Goal: Task Accomplishment & Management: Use online tool/utility

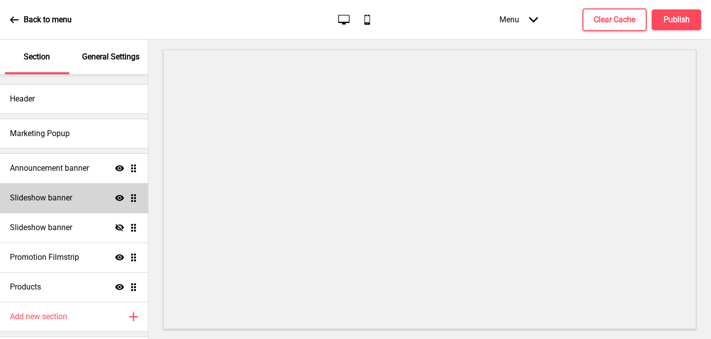
click at [63, 199] on h4 "Slideshow banner" at bounding box center [41, 197] width 62 height 11
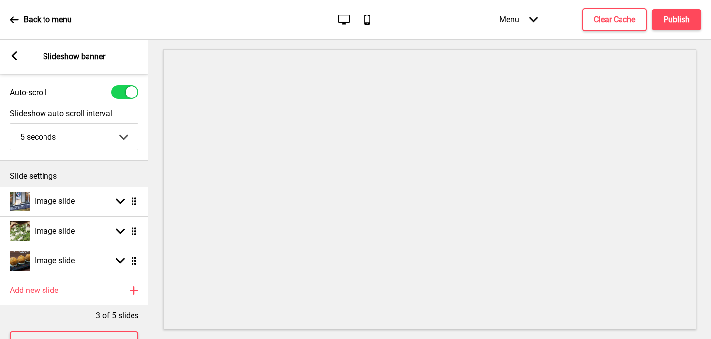
scroll to position [60, 0]
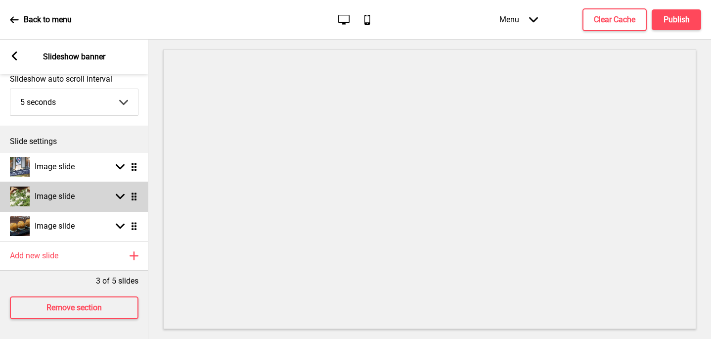
click at [49, 192] on h4 "Image slide" at bounding box center [55, 196] width 40 height 11
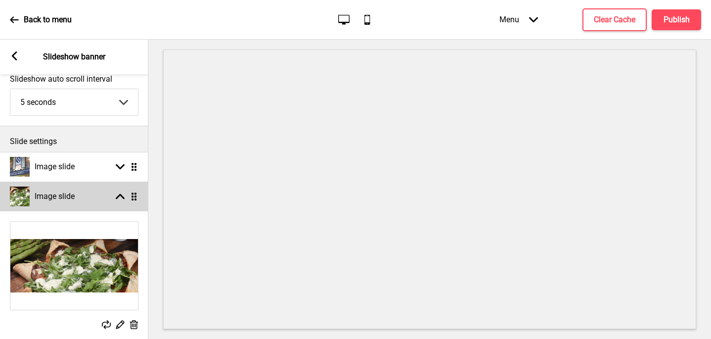
click at [49, 192] on h4 "Image slide" at bounding box center [55, 196] width 40 height 11
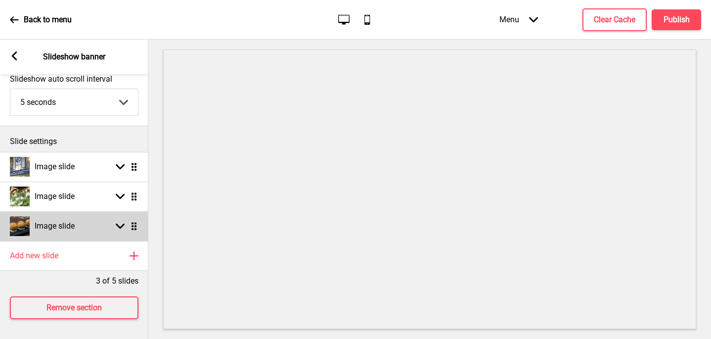
click at [48, 232] on div "Image slide" at bounding box center [42, 226] width 65 height 20
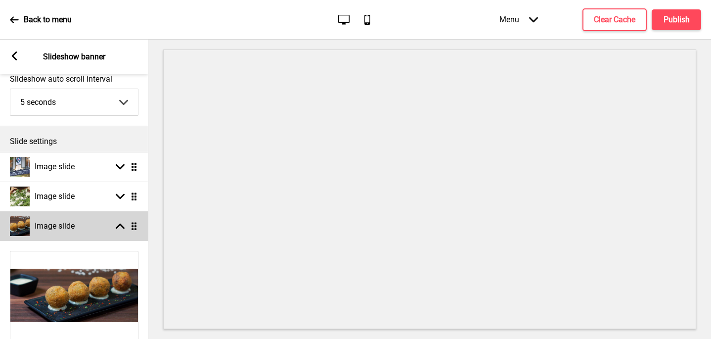
click at [48, 232] on div "Image slide" at bounding box center [42, 226] width 65 height 20
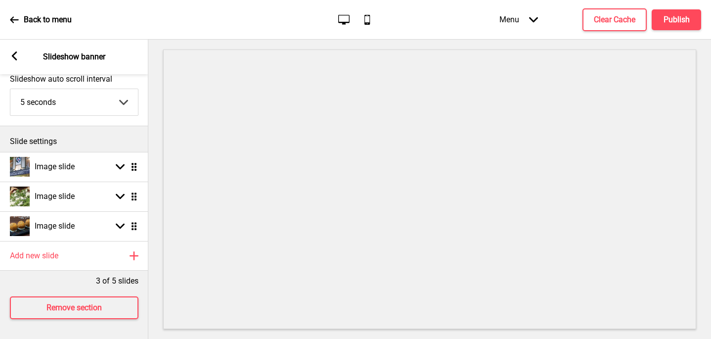
click at [14, 55] on rect at bounding box center [14, 55] width 9 height 9
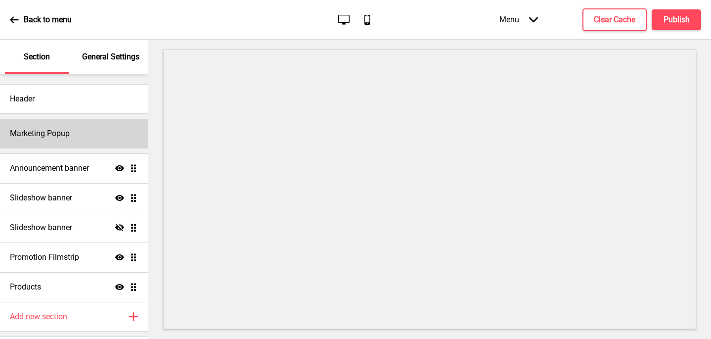
scroll to position [27, 0]
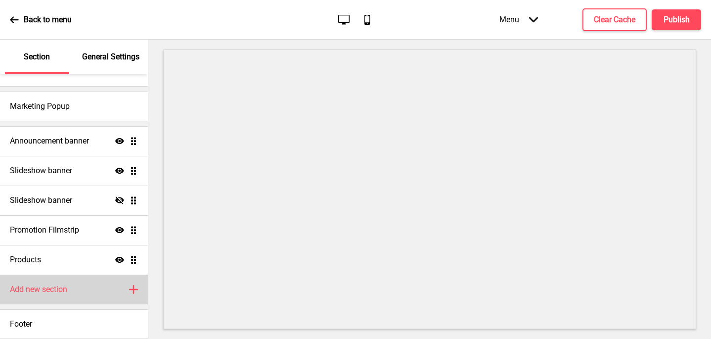
click at [108, 287] on div "Add new section Plus" at bounding box center [74, 289] width 148 height 30
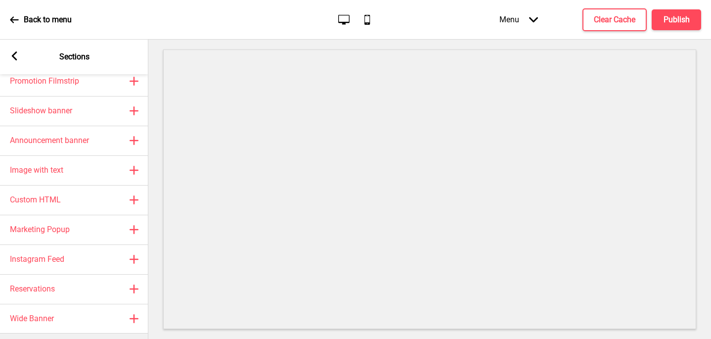
scroll to position [68, 0]
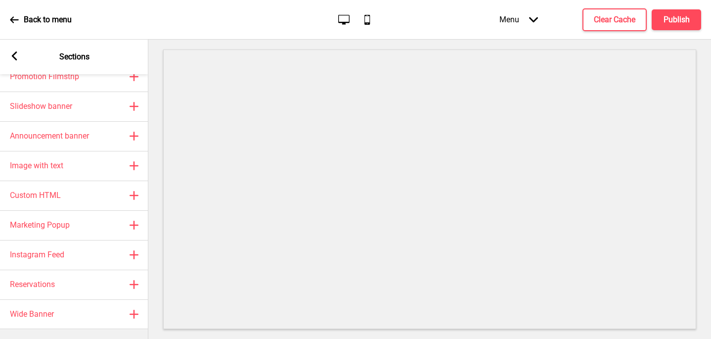
click at [14, 54] on icon at bounding box center [14, 55] width 5 height 9
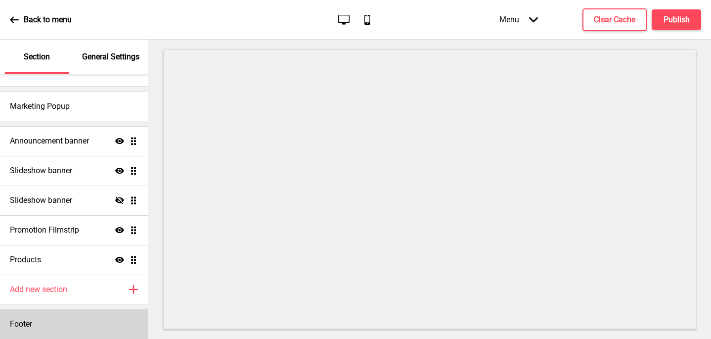
click at [86, 314] on div "Footer" at bounding box center [74, 324] width 148 height 30
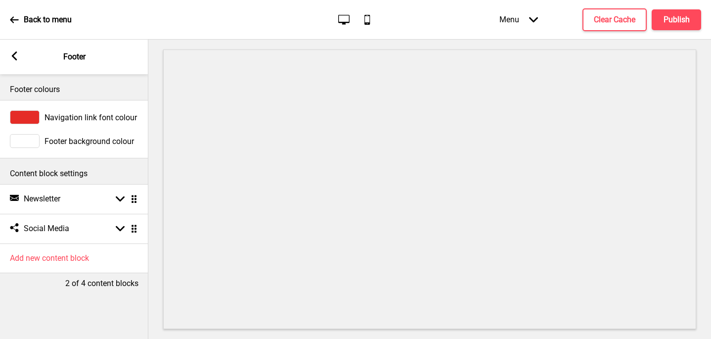
click at [44, 19] on p "Back to menu" at bounding box center [48, 19] width 48 height 11
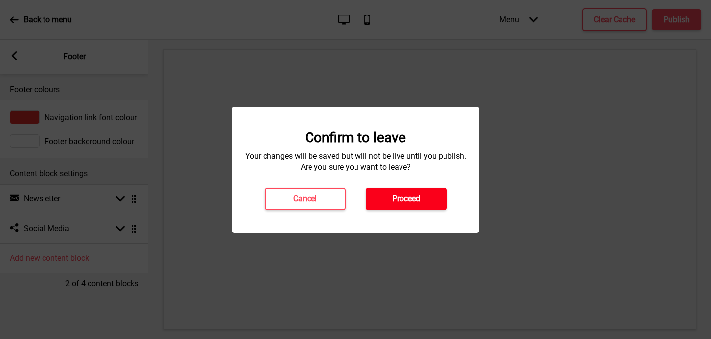
click at [406, 198] on h4 "Proceed" at bounding box center [406, 198] width 28 height 11
